Goal: Task Accomplishment & Management: Complete application form

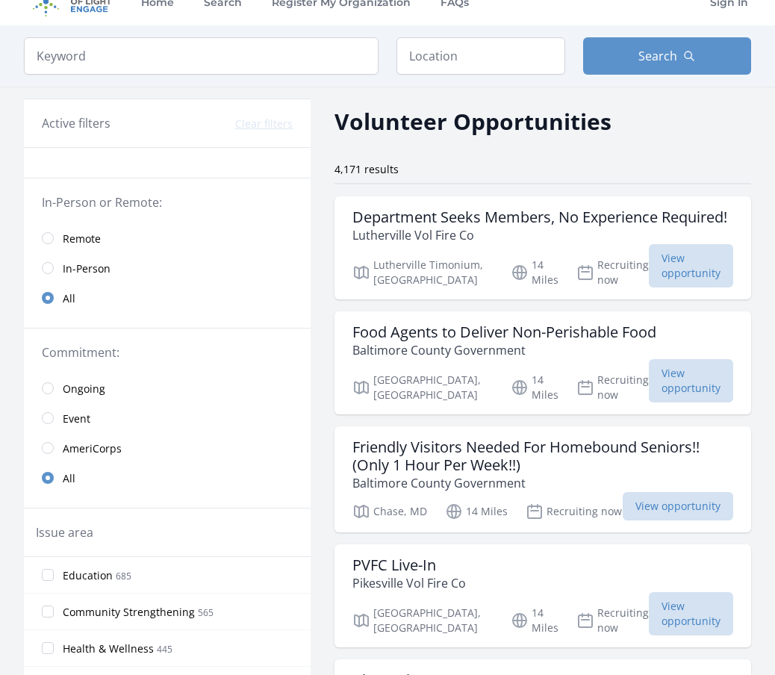
scroll to position [25, 0]
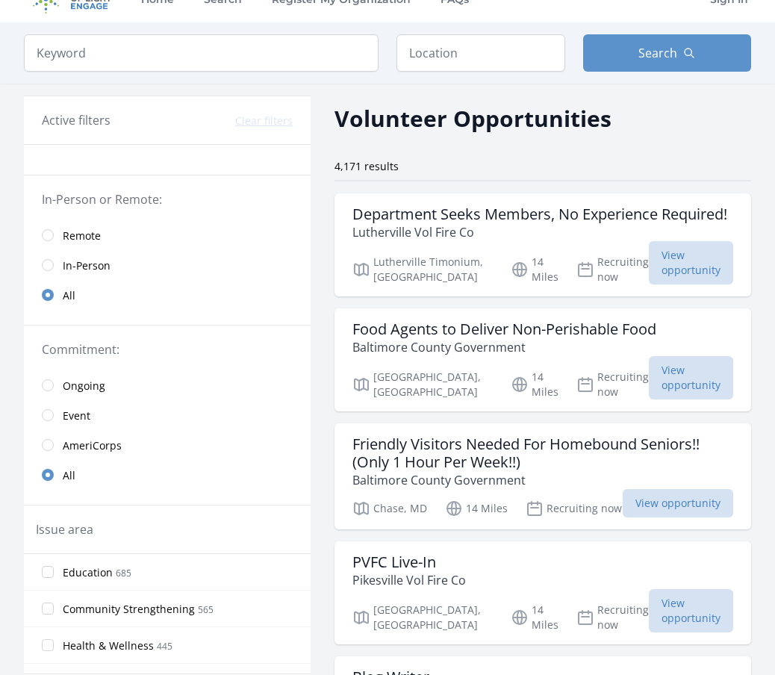
click at [82, 237] on span "Remote" at bounding box center [82, 236] width 38 height 15
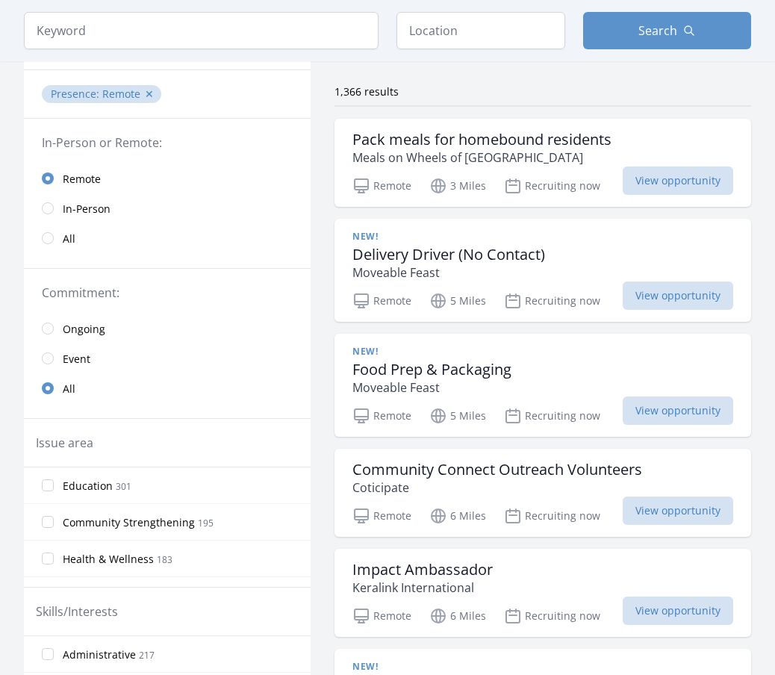
scroll to position [110, 0]
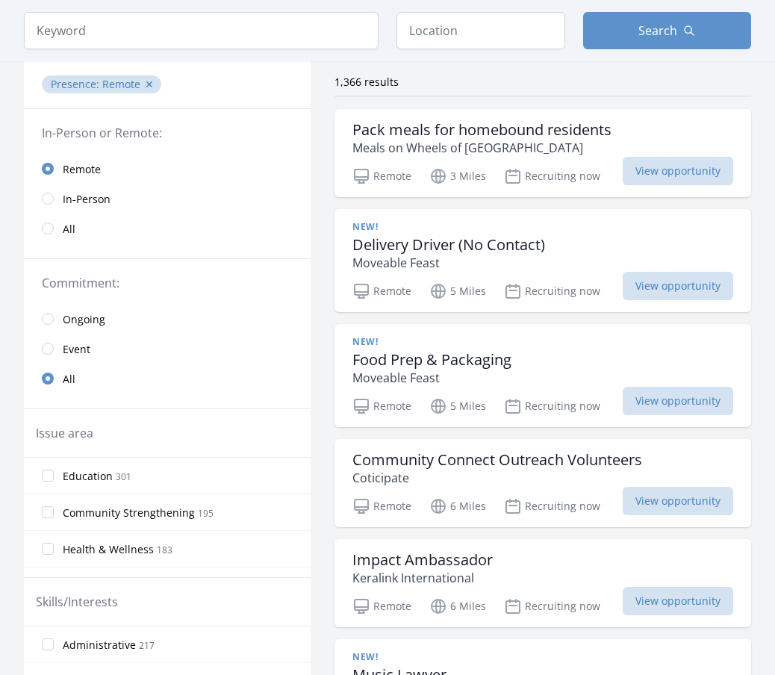
click at [94, 321] on span "Ongoing" at bounding box center [84, 319] width 43 height 15
click at [80, 353] on span "Event" at bounding box center [77, 349] width 28 height 15
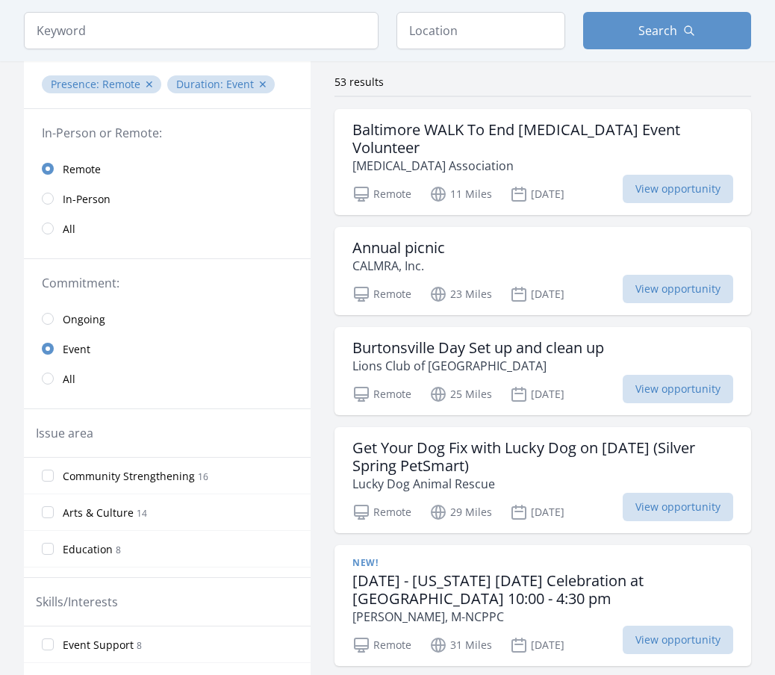
click at [69, 377] on span "All" at bounding box center [69, 379] width 13 height 15
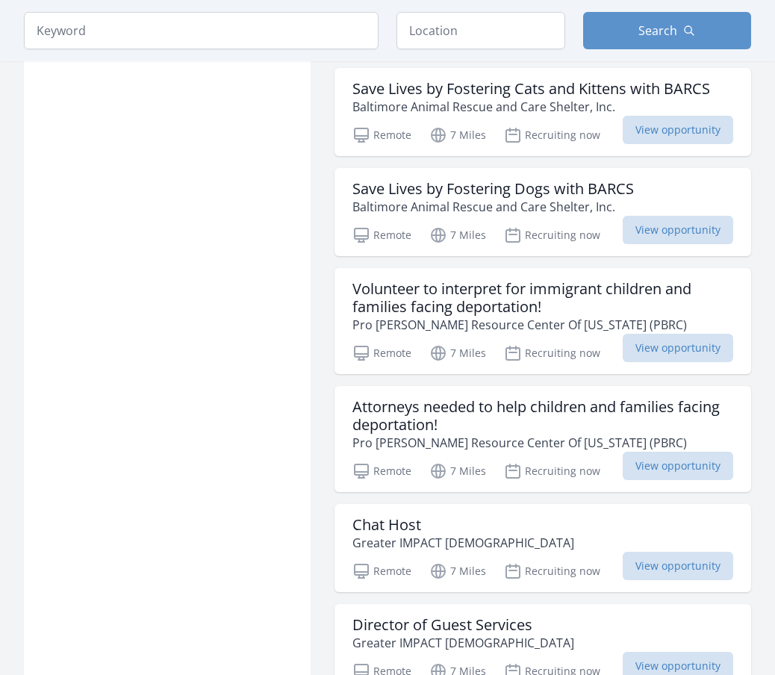
scroll to position [1550, 0]
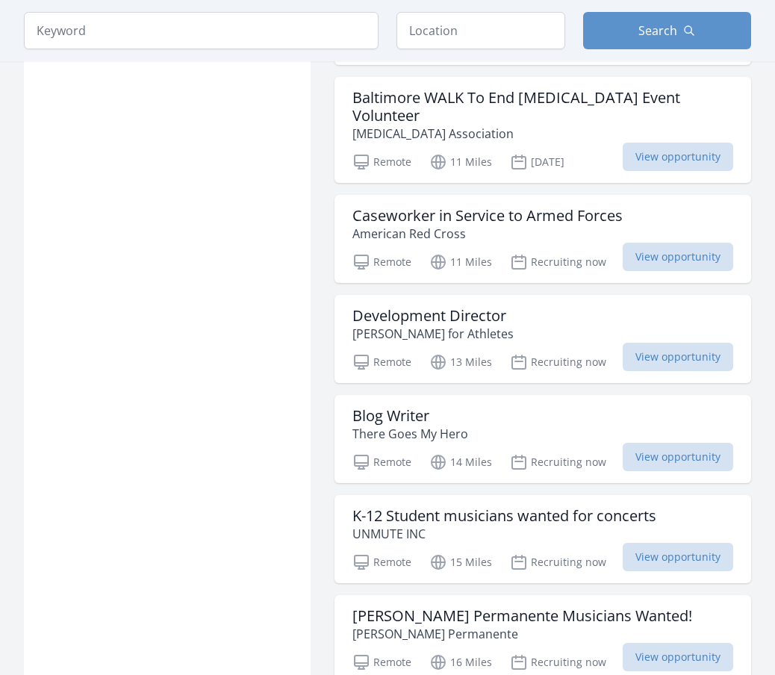
scroll to position [2457, 0]
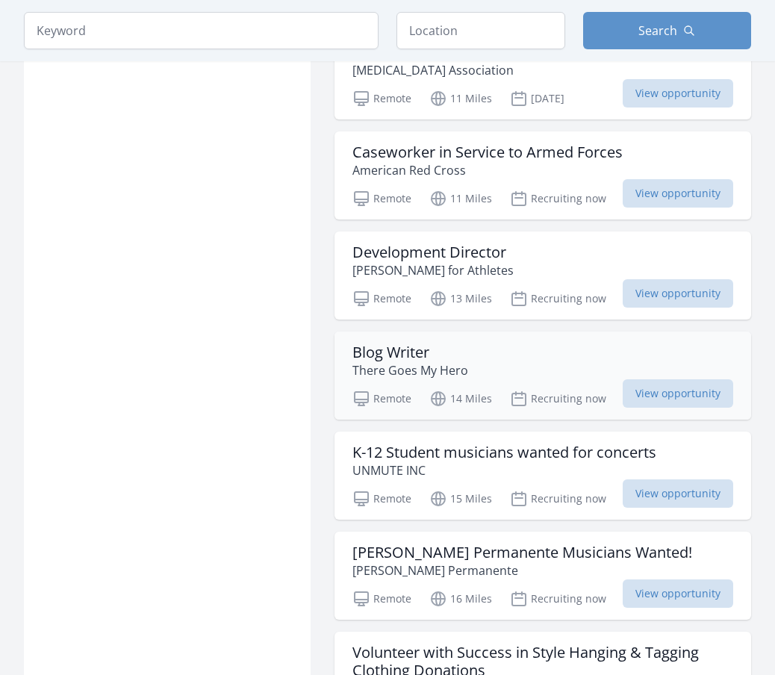
click at [448, 344] on h3 "Blog Writer" at bounding box center [411, 353] width 116 height 18
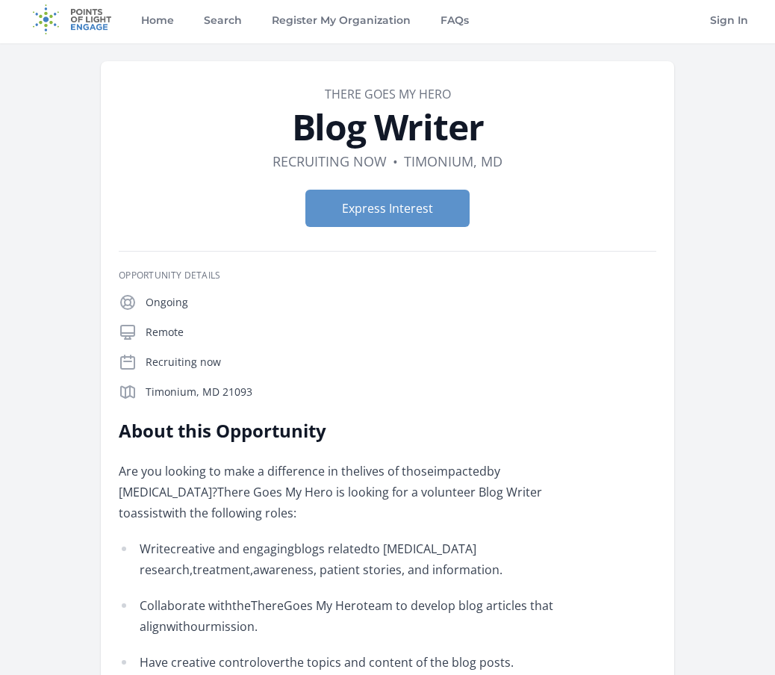
scroll to position [1, 0]
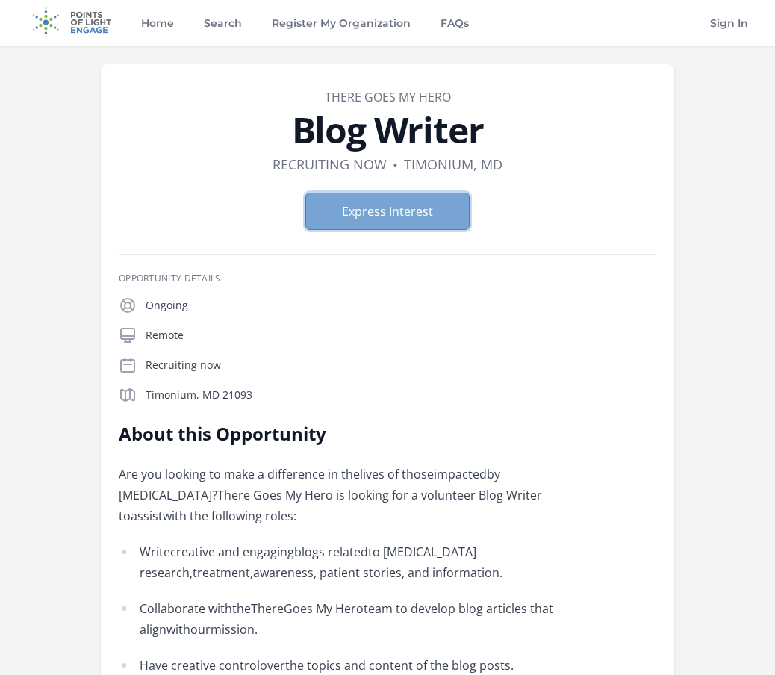
click at [426, 225] on button "Express Interest" at bounding box center [388, 211] width 164 height 37
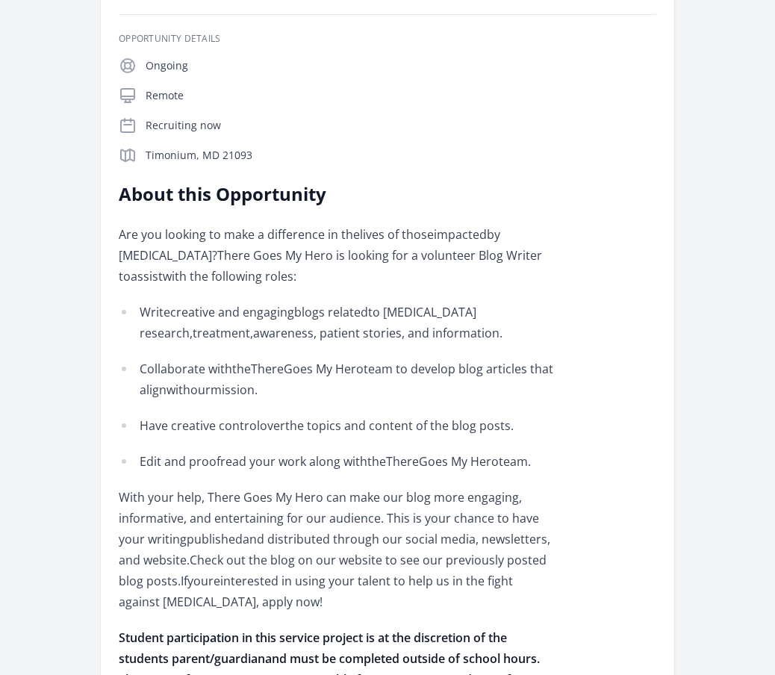
scroll to position [0, 0]
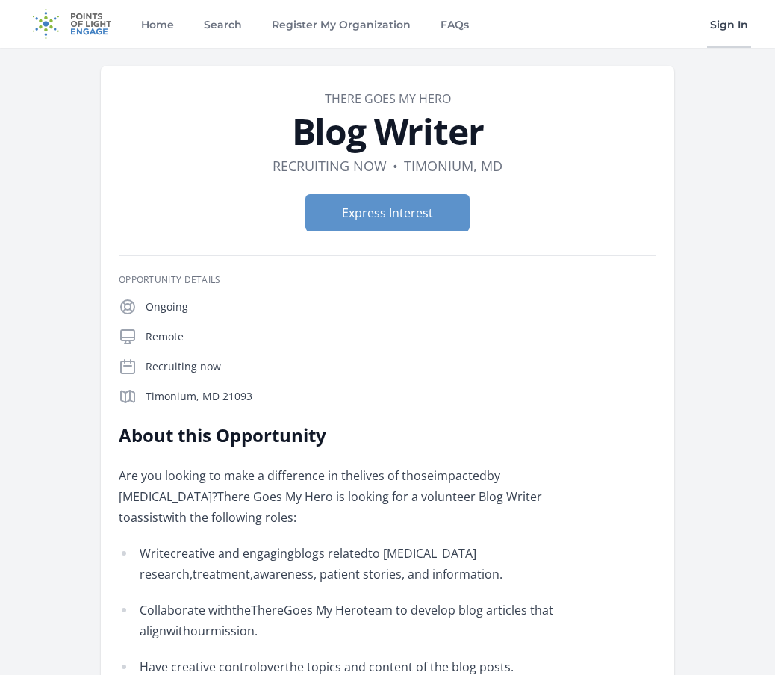
click at [730, 30] on link "Sign In" at bounding box center [729, 24] width 44 height 48
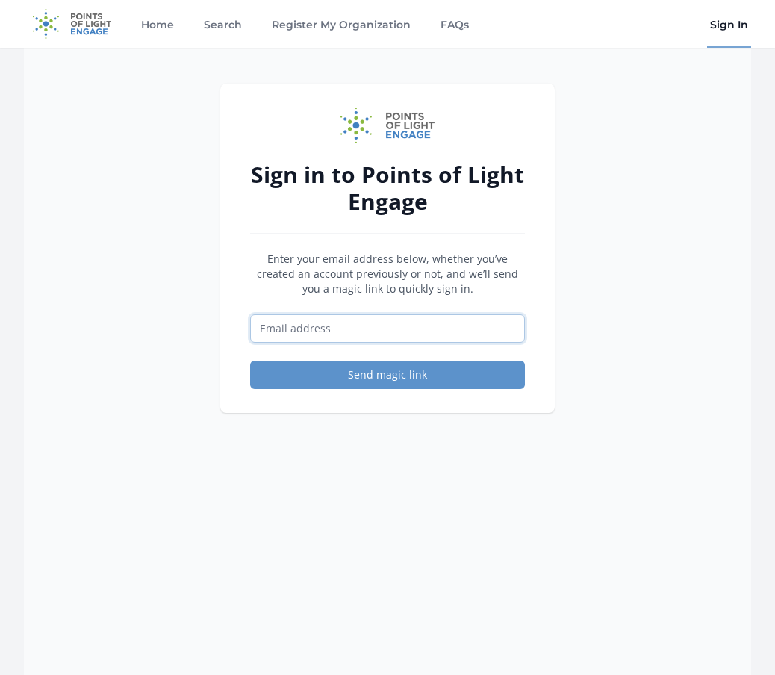
click at [413, 328] on input "Email address" at bounding box center [387, 328] width 275 height 28
type input "mendilikhadija3@gmail.com"
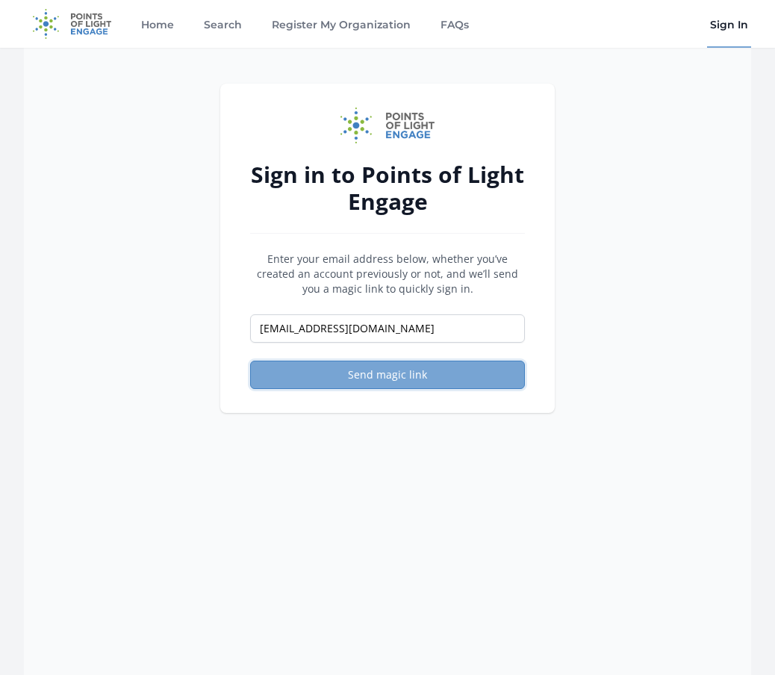
click at [412, 364] on button "Send magic link" at bounding box center [387, 375] width 275 height 28
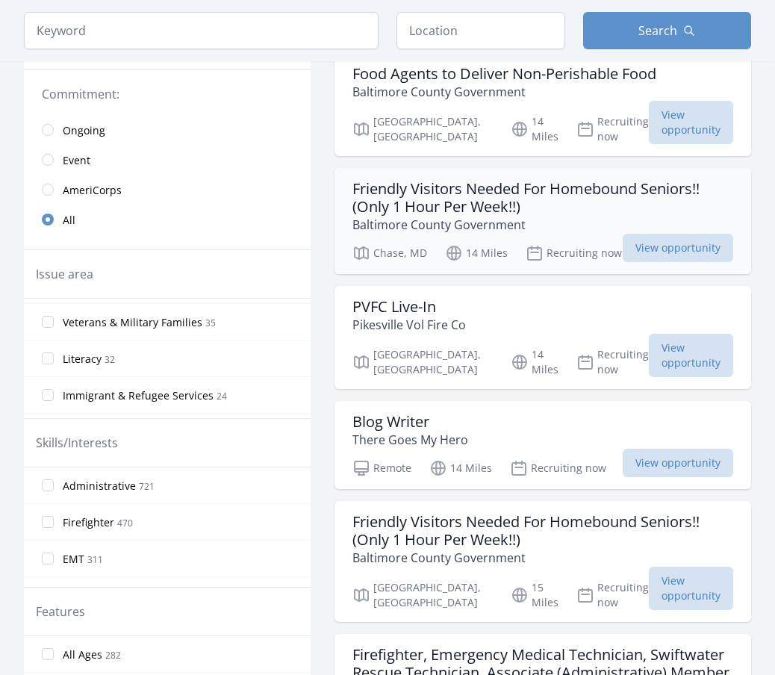
scroll to position [279, 0]
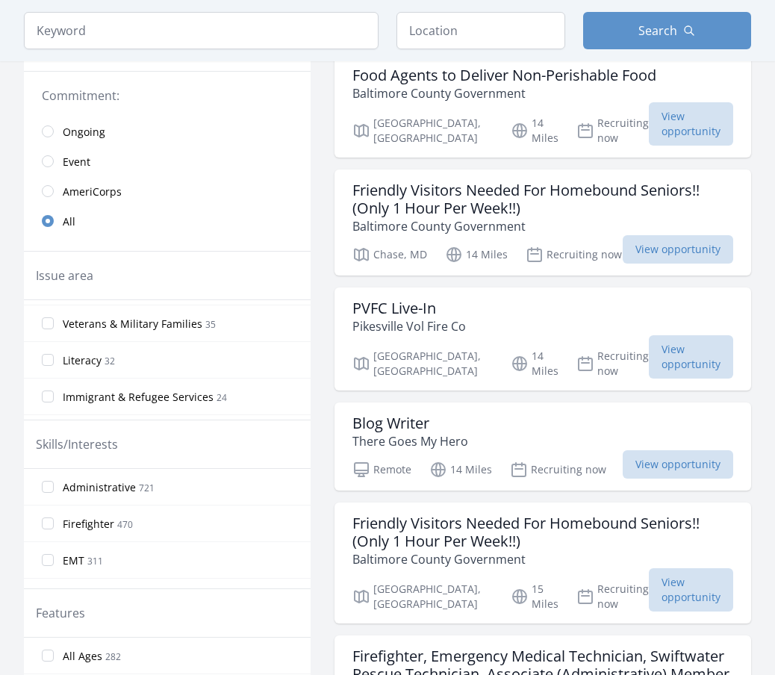
click at [95, 349] on label "Literacy 32" at bounding box center [167, 360] width 287 height 30
click at [54, 354] on input "Literacy 32" at bounding box center [48, 360] width 12 height 12
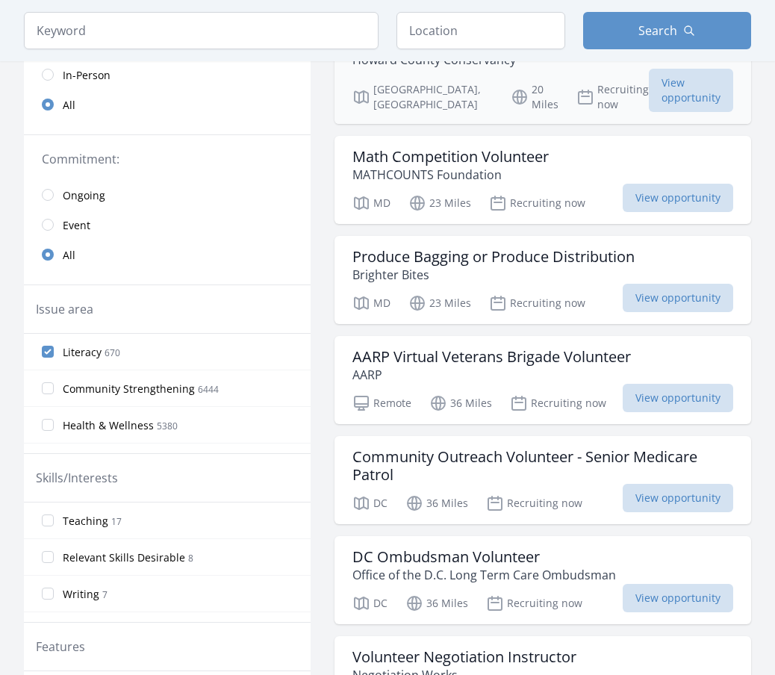
scroll to position [220, 0]
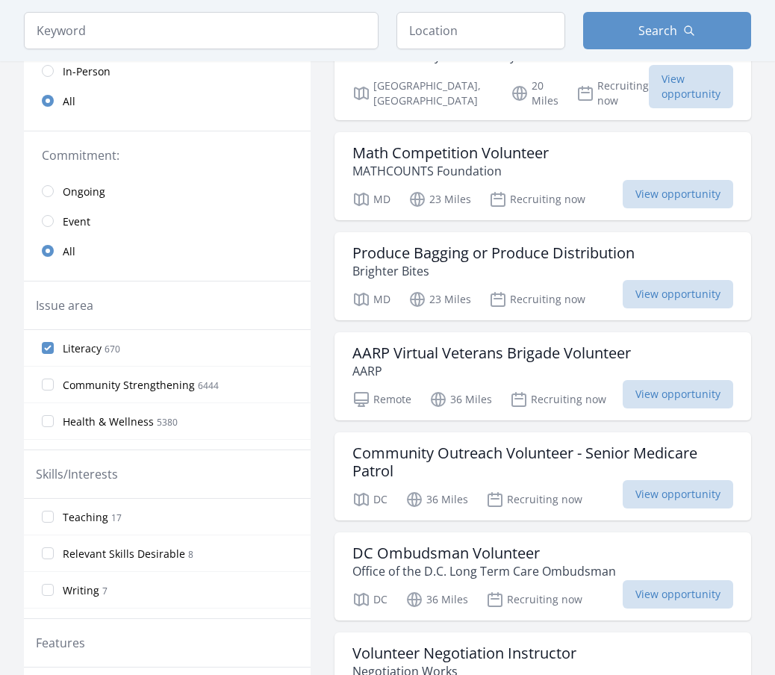
click at [56, 347] on label "Literacy 670" at bounding box center [167, 348] width 287 height 30
click at [54, 347] on input "Literacy 670" at bounding box center [48, 348] width 12 height 12
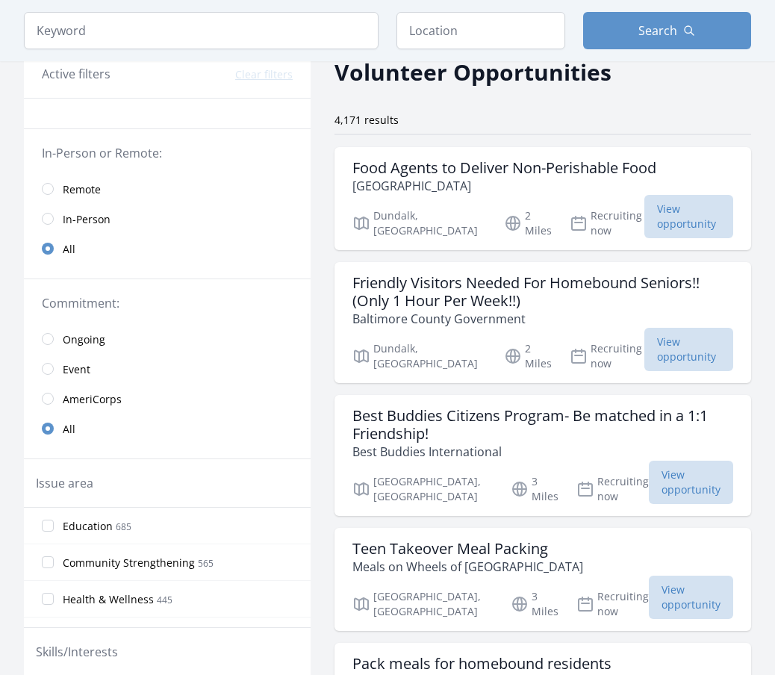
scroll to position [0, 0]
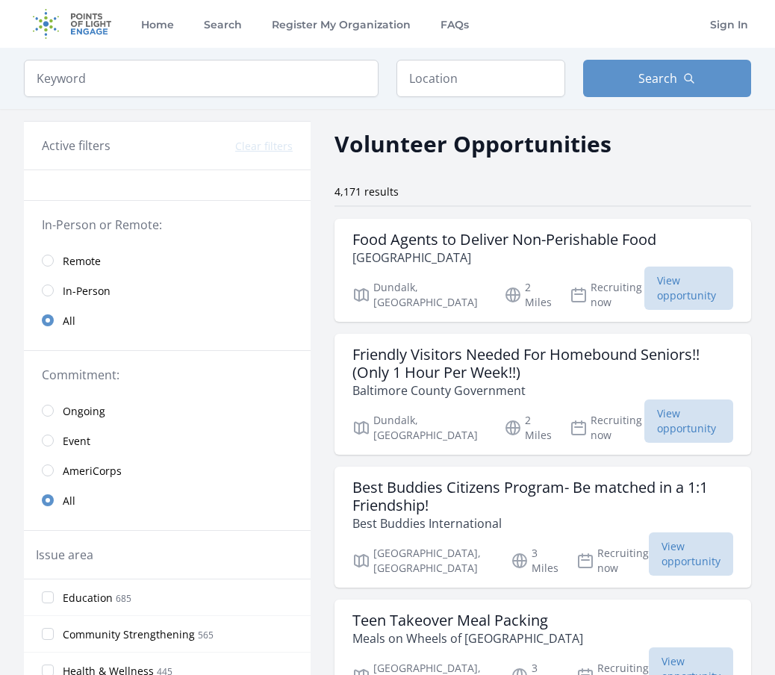
click at [66, 263] on span "Remote" at bounding box center [82, 261] width 38 height 15
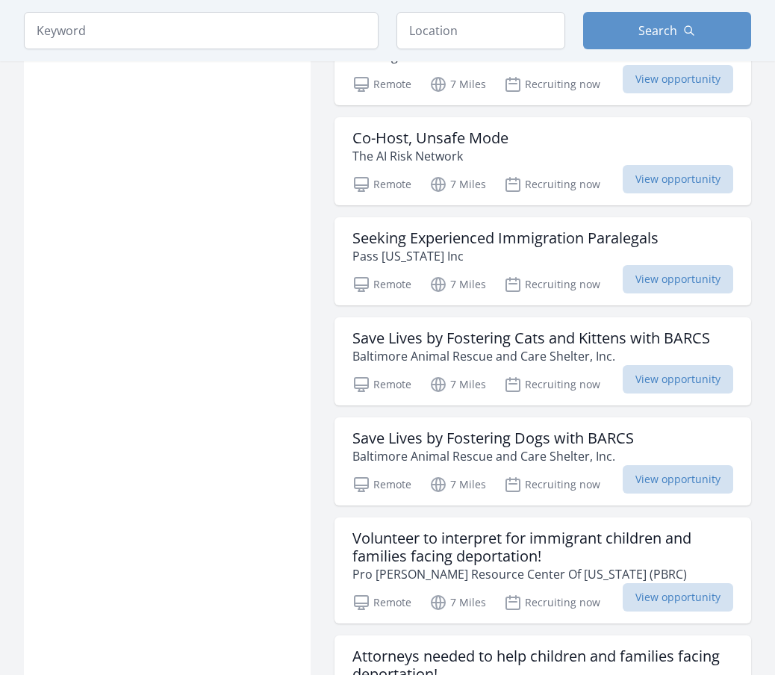
scroll to position [1343, 0]
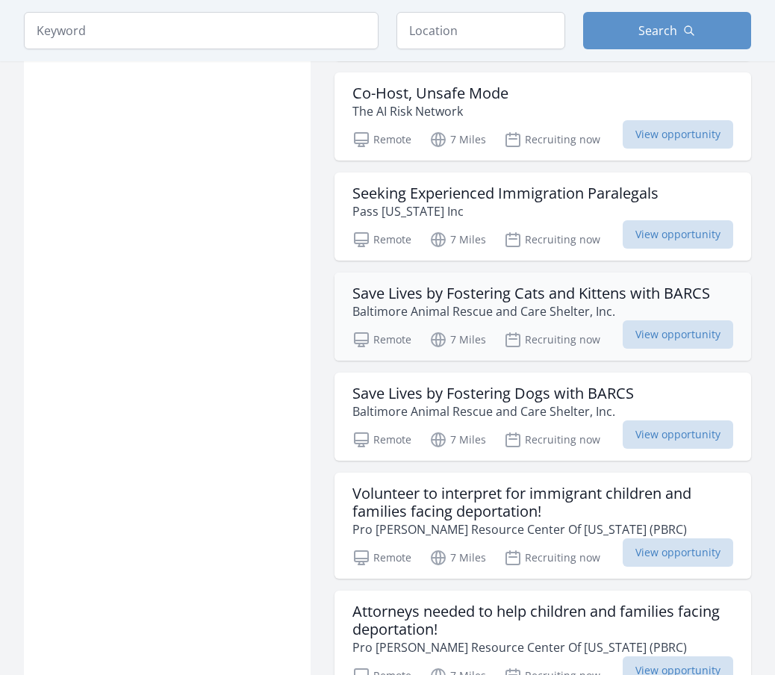
click at [521, 285] on h3 "Save Lives by Fostering Cats and Kittens with BARCS" at bounding box center [532, 294] width 358 height 18
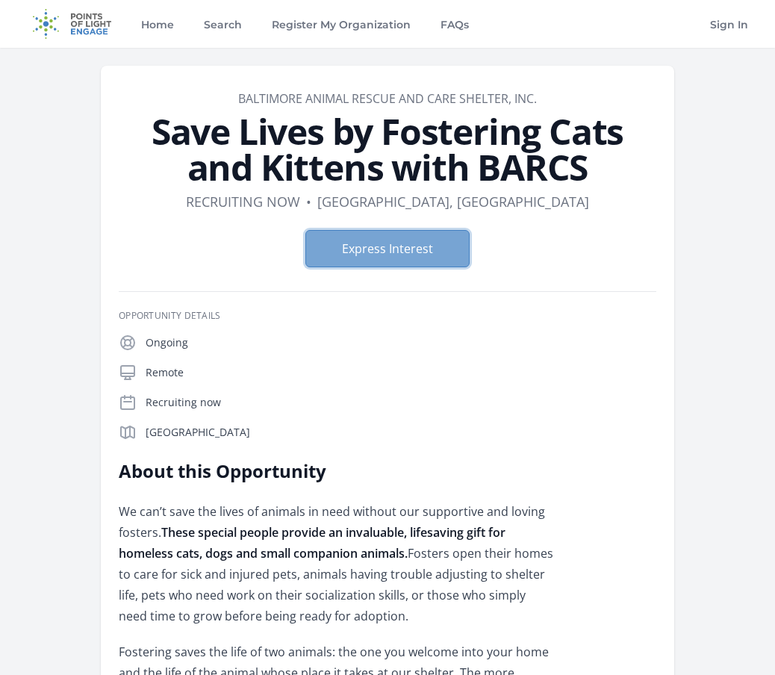
click at [371, 252] on button "Express Interest" at bounding box center [388, 248] width 164 height 37
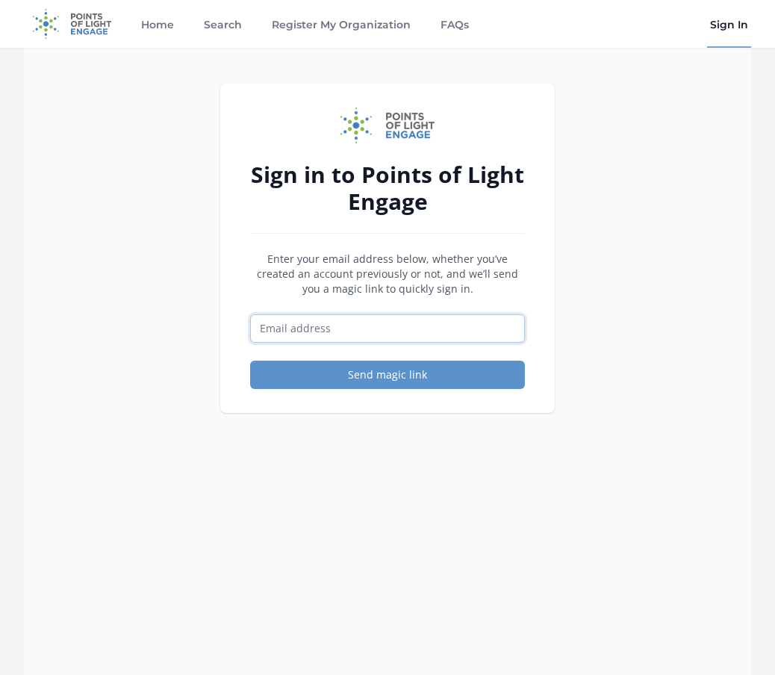
click at [315, 336] on input "Email address" at bounding box center [387, 328] width 275 height 28
click at [732, 29] on link "Sign In" at bounding box center [729, 24] width 44 height 48
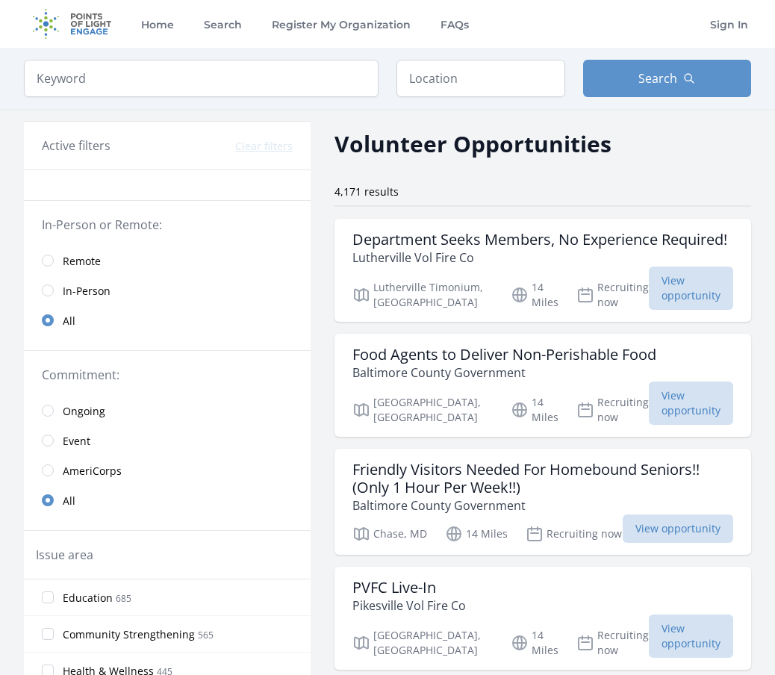
scroll to position [28, 0]
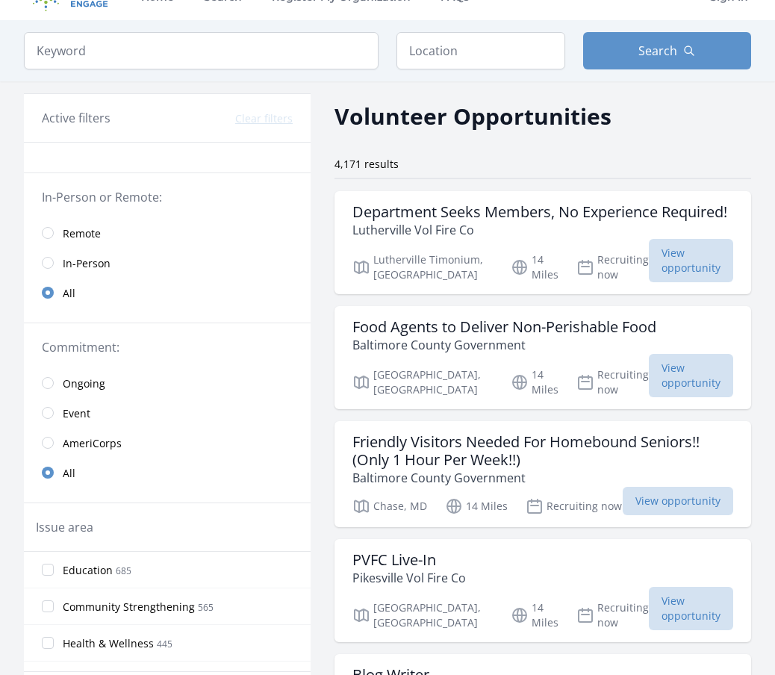
click at [79, 231] on span "Remote" at bounding box center [82, 233] width 38 height 15
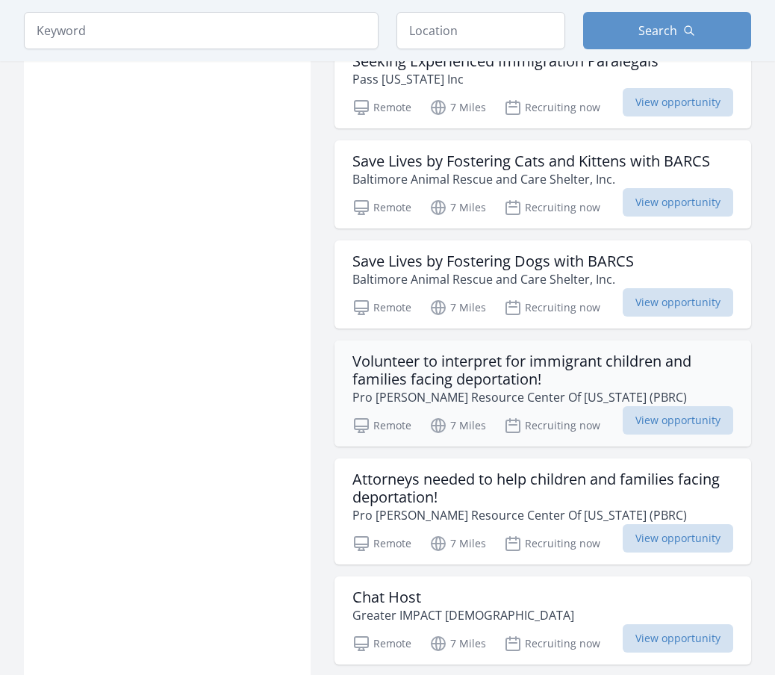
scroll to position [1478, 0]
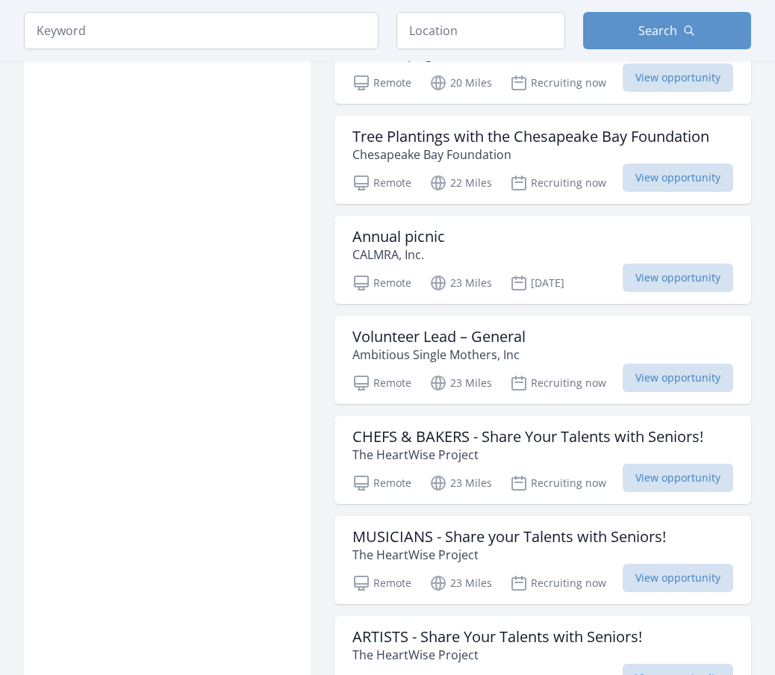
scroll to position [3668, 0]
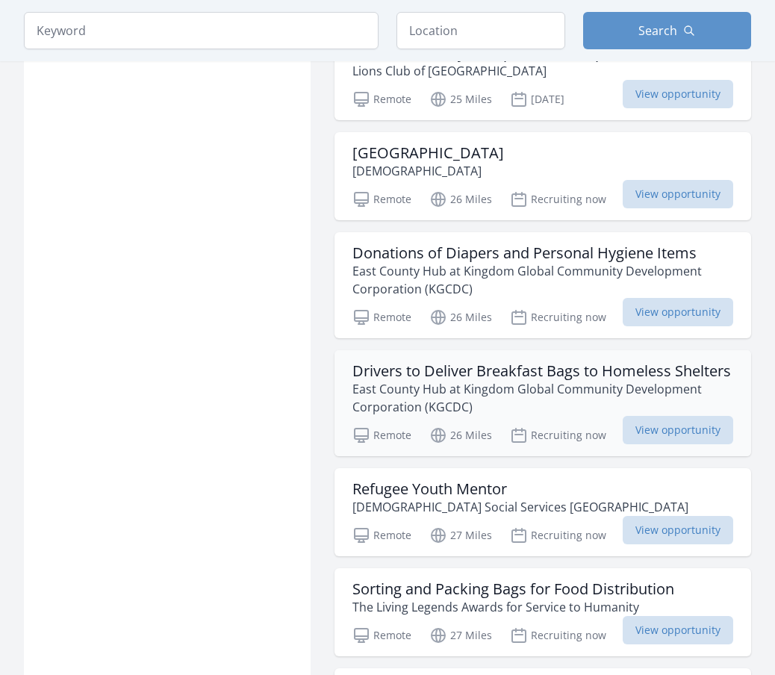
scroll to position [5034, 0]
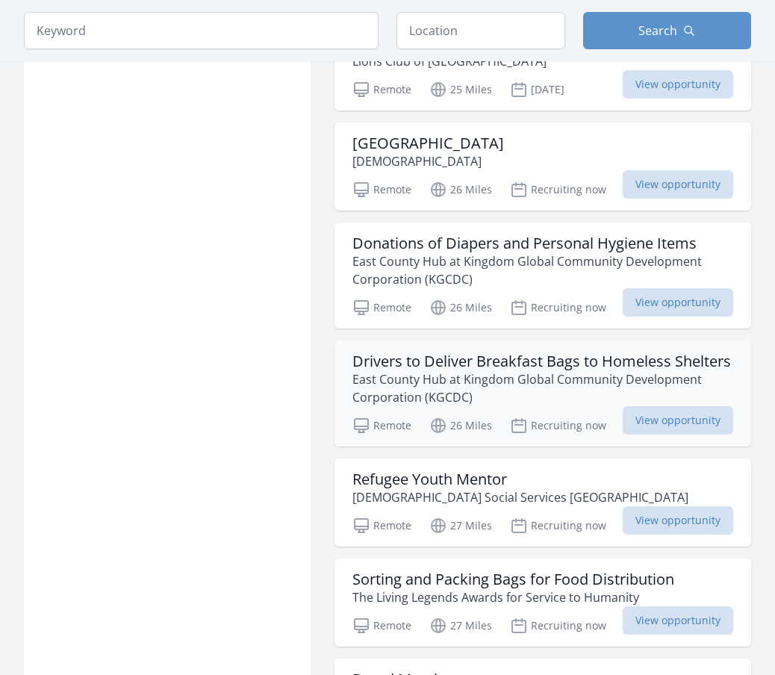
click at [522, 372] on p "East County Hub at Kingdom Global Community Development Corporation (KGCDC)" at bounding box center [543, 389] width 381 height 36
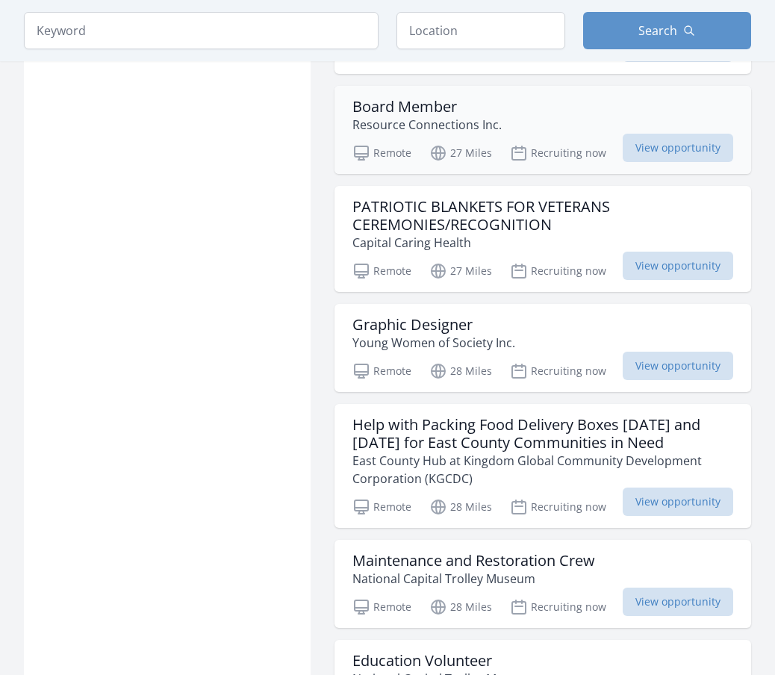
scroll to position [5625, 0]
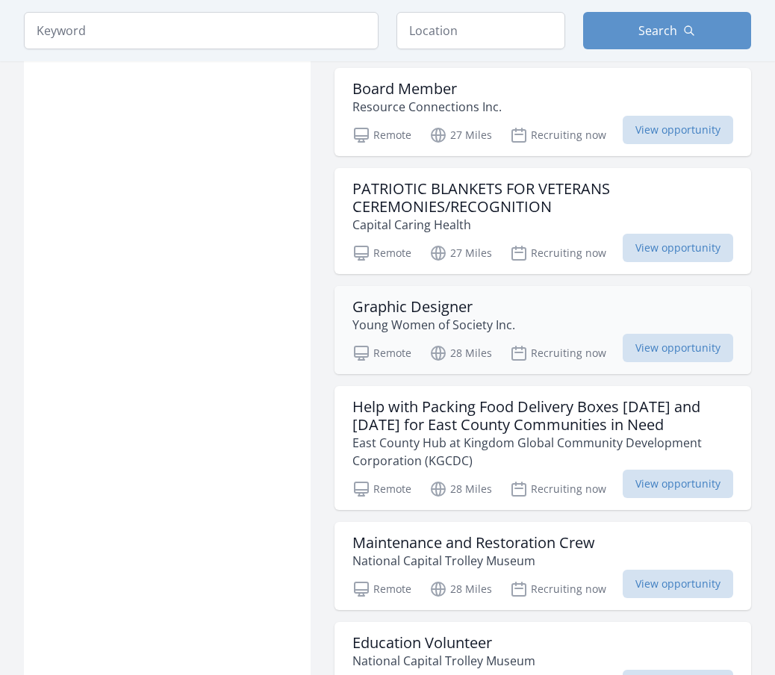
click at [510, 298] on h3 "Graphic Designer" at bounding box center [434, 307] width 163 height 18
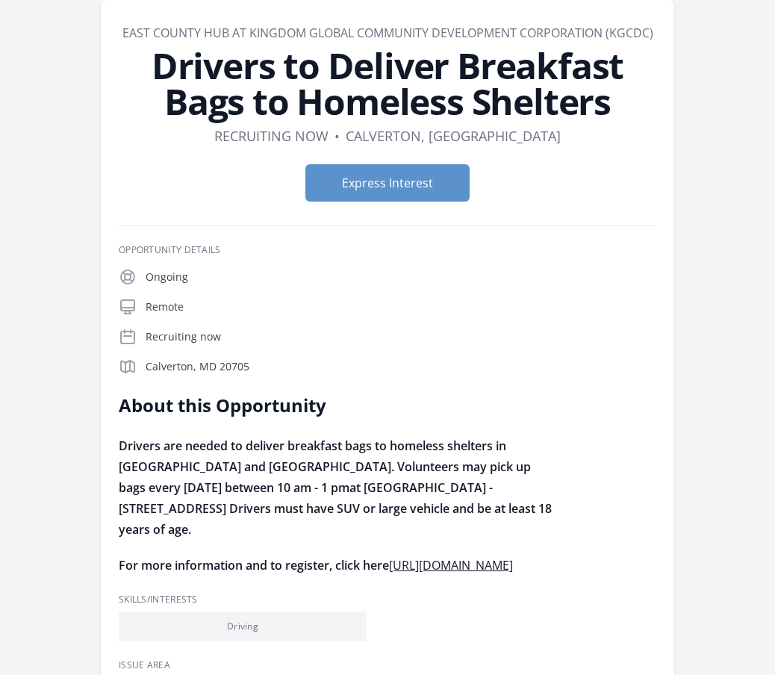
scroll to position [94, 0]
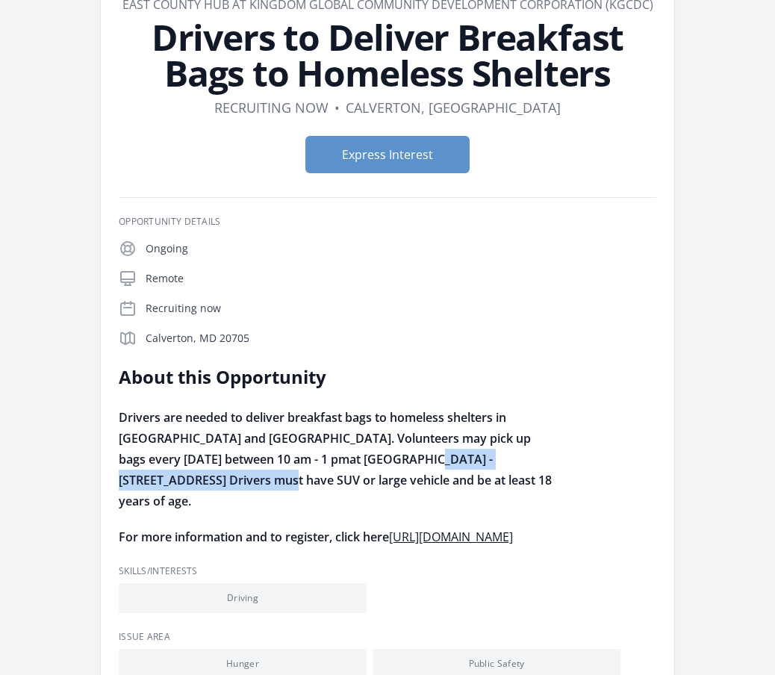
drag, startPoint x: 392, startPoint y: 454, endPoint x: 205, endPoint y: 482, distance: 188.8
click at [205, 482] on strong "Drivers are needed to deliver breakfast bags to homeless shelters in [GEOGRAPHI…" at bounding box center [335, 459] width 433 height 100
copy strong "[STREET_ADDRESS]"
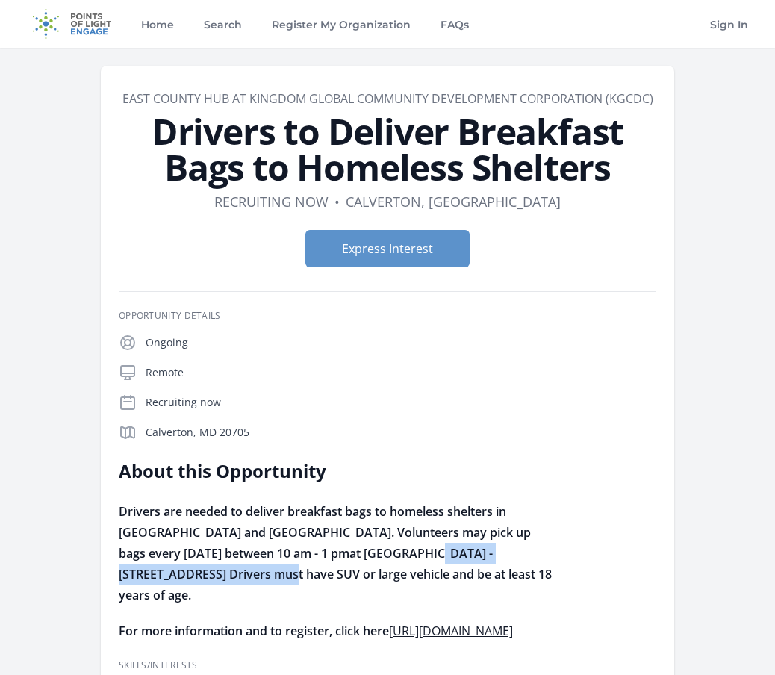
drag, startPoint x: 150, startPoint y: 128, endPoint x: 604, endPoint y: 178, distance: 456.2
click at [604, 178] on h1 "Drivers to Deliver Breakfast Bags to Homeless Shelters" at bounding box center [388, 150] width 538 height 72
copy h1 "Drivers to Deliver Breakfast Bags to Homeless Shelters"
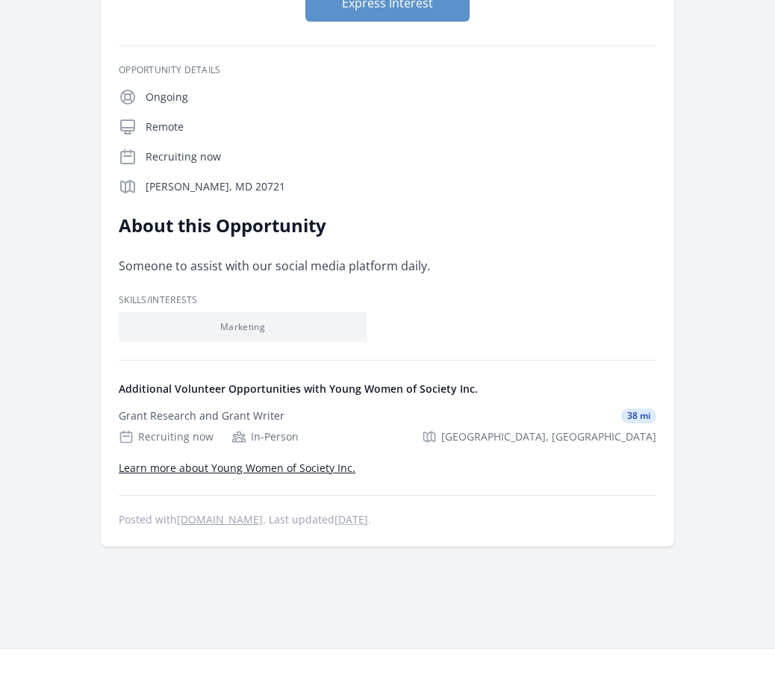
scroll to position [28, 0]
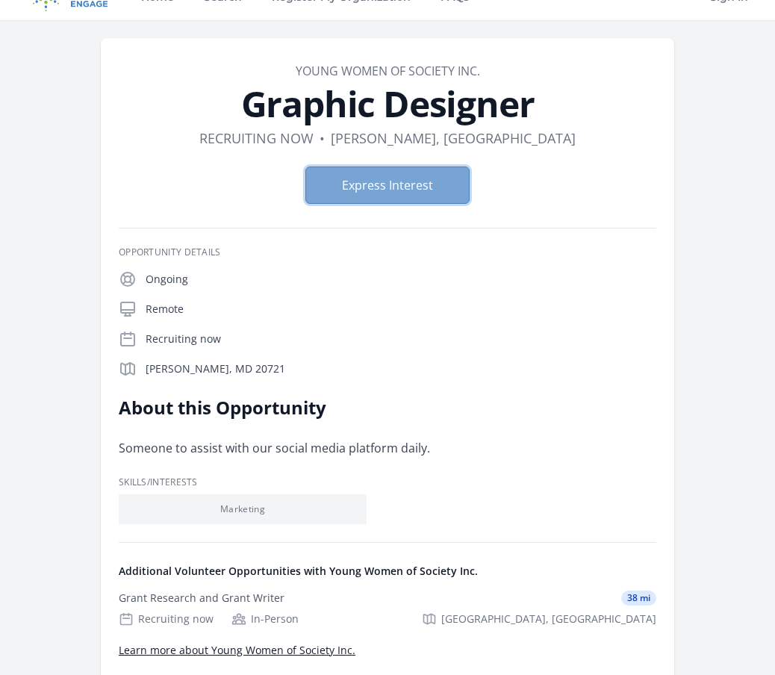
click at [418, 176] on button "Express Interest" at bounding box center [388, 185] width 164 height 37
